Goal: Communication & Community: Share content

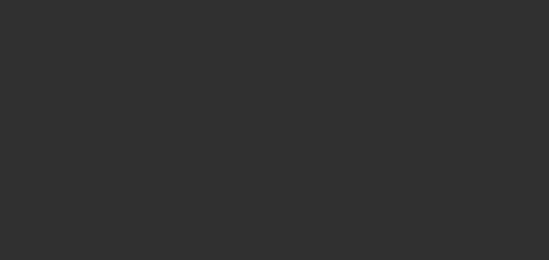
select select "10"
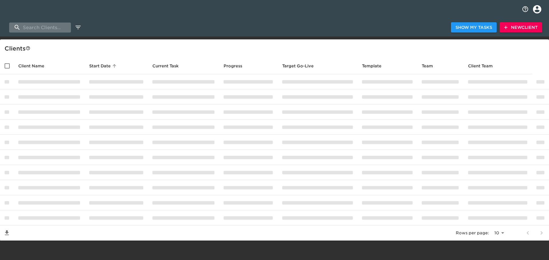
click at [52, 27] on input "search" at bounding box center [40, 28] width 62 height 10
paste input "Nucar Mazda of [GEOGRAPHIC_DATA]"
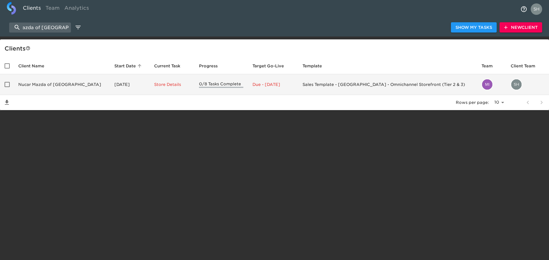
type input "Nucar Mazda of [GEOGRAPHIC_DATA]"
click at [64, 81] on td "Nucar Mazda of [GEOGRAPHIC_DATA]" at bounding box center [62, 84] width 96 height 21
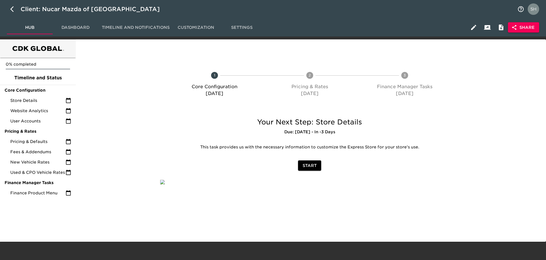
click at [518, 25] on span "Share" at bounding box center [523, 27] width 22 height 7
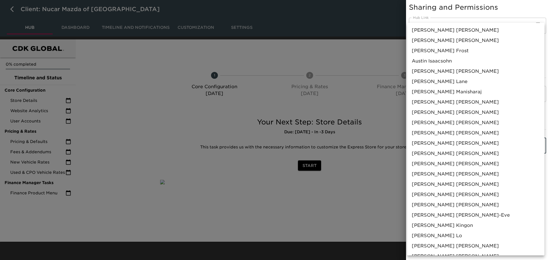
click at [447, 138] on body "Client: Nucar Mazda of New Castle Hub Dashboard Timeline and Notifications Cust…" at bounding box center [274, 121] width 549 height 242
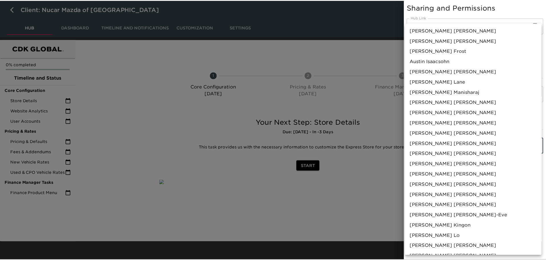
scroll to position [365, 0]
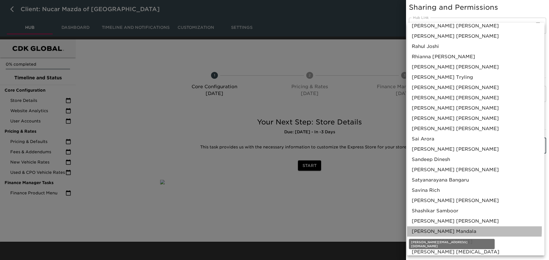
click at [445, 230] on span "[PERSON_NAME]" at bounding box center [444, 231] width 65 height 7
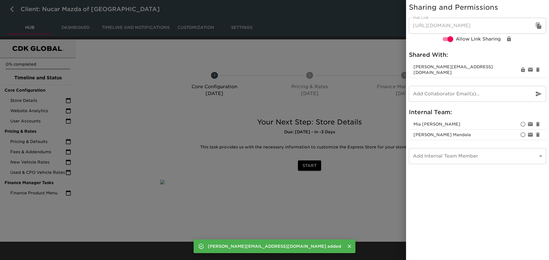
click at [205, 175] on div at bounding box center [274, 130] width 549 height 260
